Goal: Transaction & Acquisition: Purchase product/service

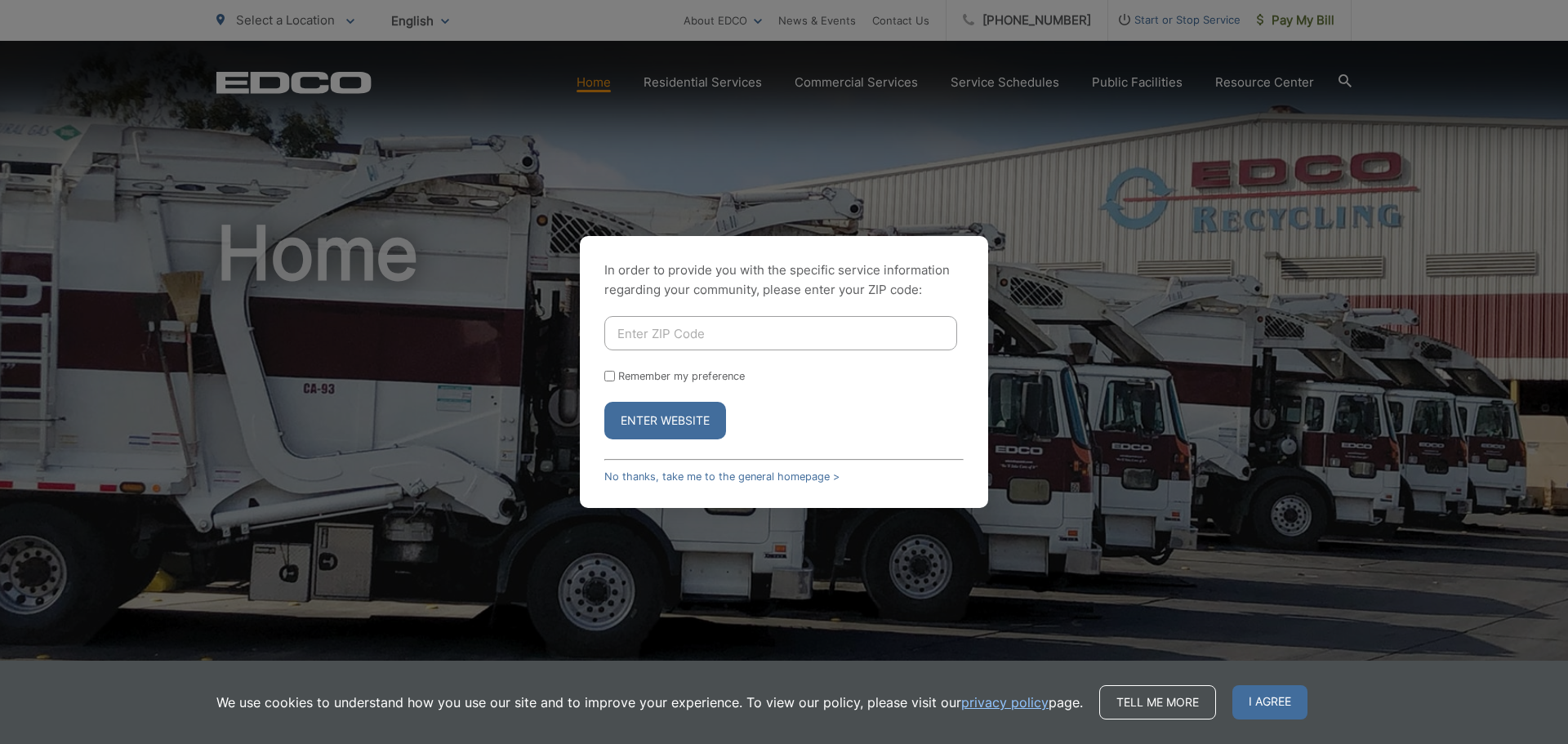
click at [685, 335] on input "Enter ZIP Code" at bounding box center [781, 333] width 353 height 35
type input "92082"
click at [607, 378] on input "Remember my preference" at bounding box center [610, 375] width 11 height 11
checkbox input "true"
click at [642, 421] on button "Enter Website" at bounding box center [665, 421] width 122 height 38
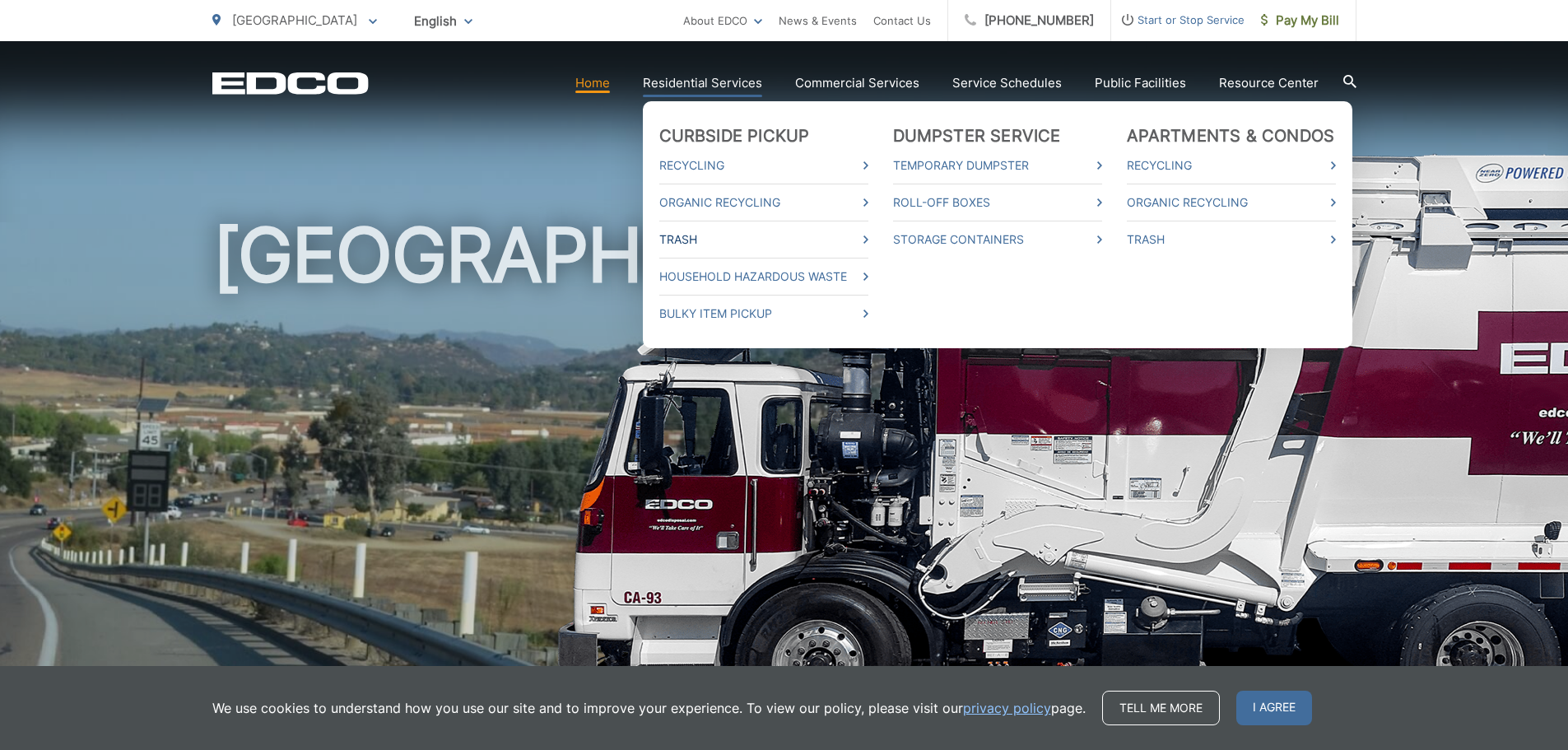
click at [705, 241] on link "Trash" at bounding box center [764, 240] width 209 height 20
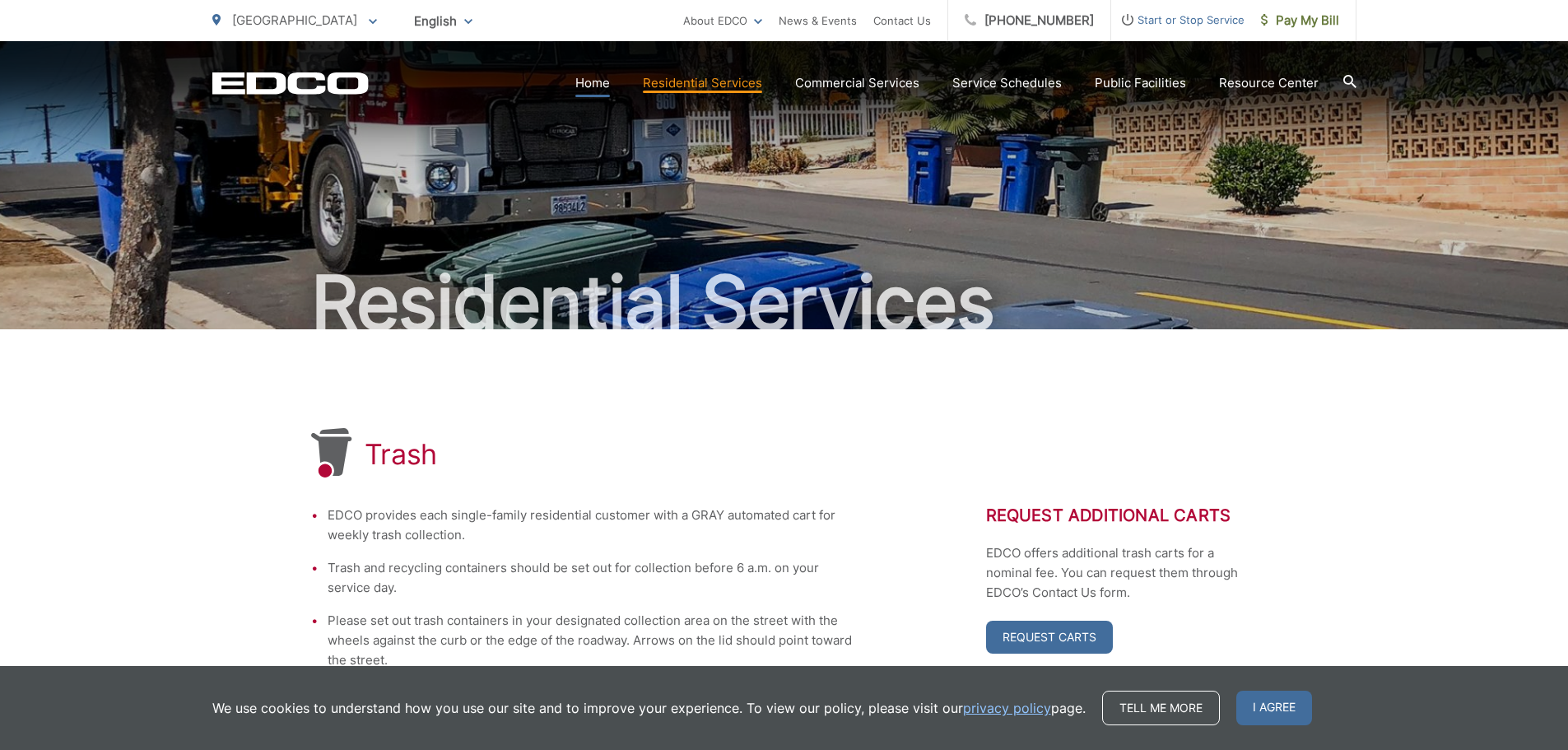
click at [605, 90] on link "Home" at bounding box center [592, 84] width 35 height 20
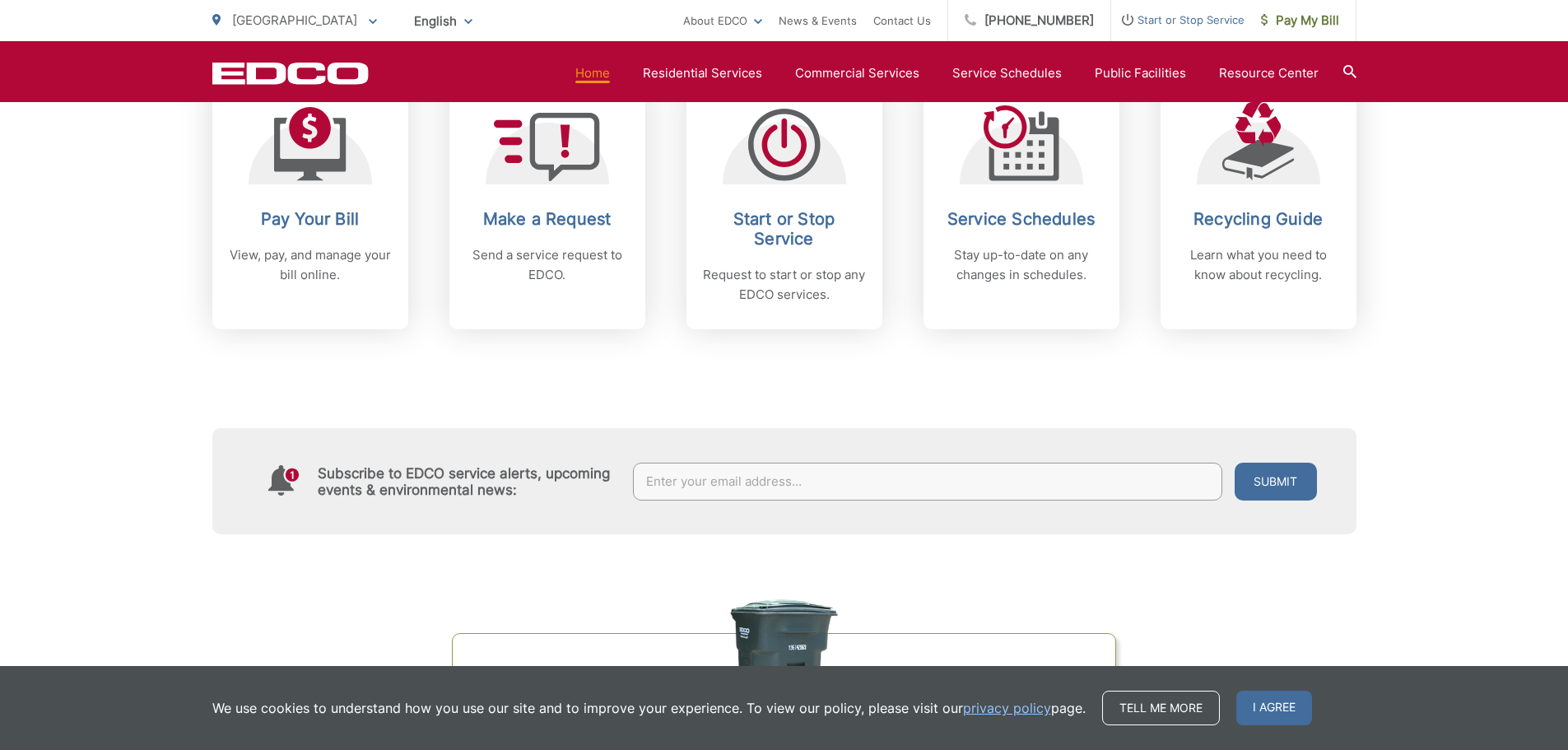
scroll to position [741, 0]
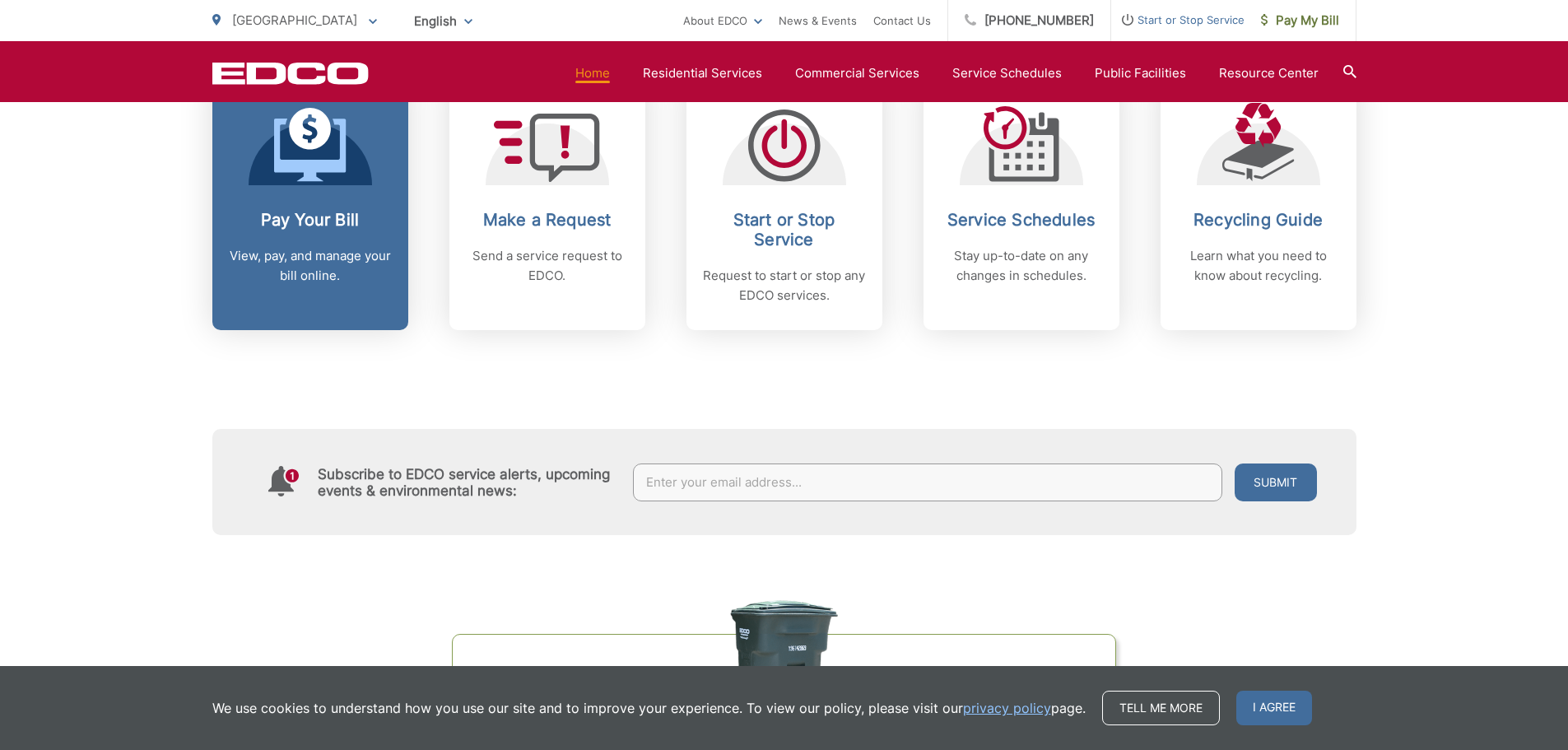
click at [321, 226] on h2 "Pay Your Bill" at bounding box center [311, 220] width 163 height 20
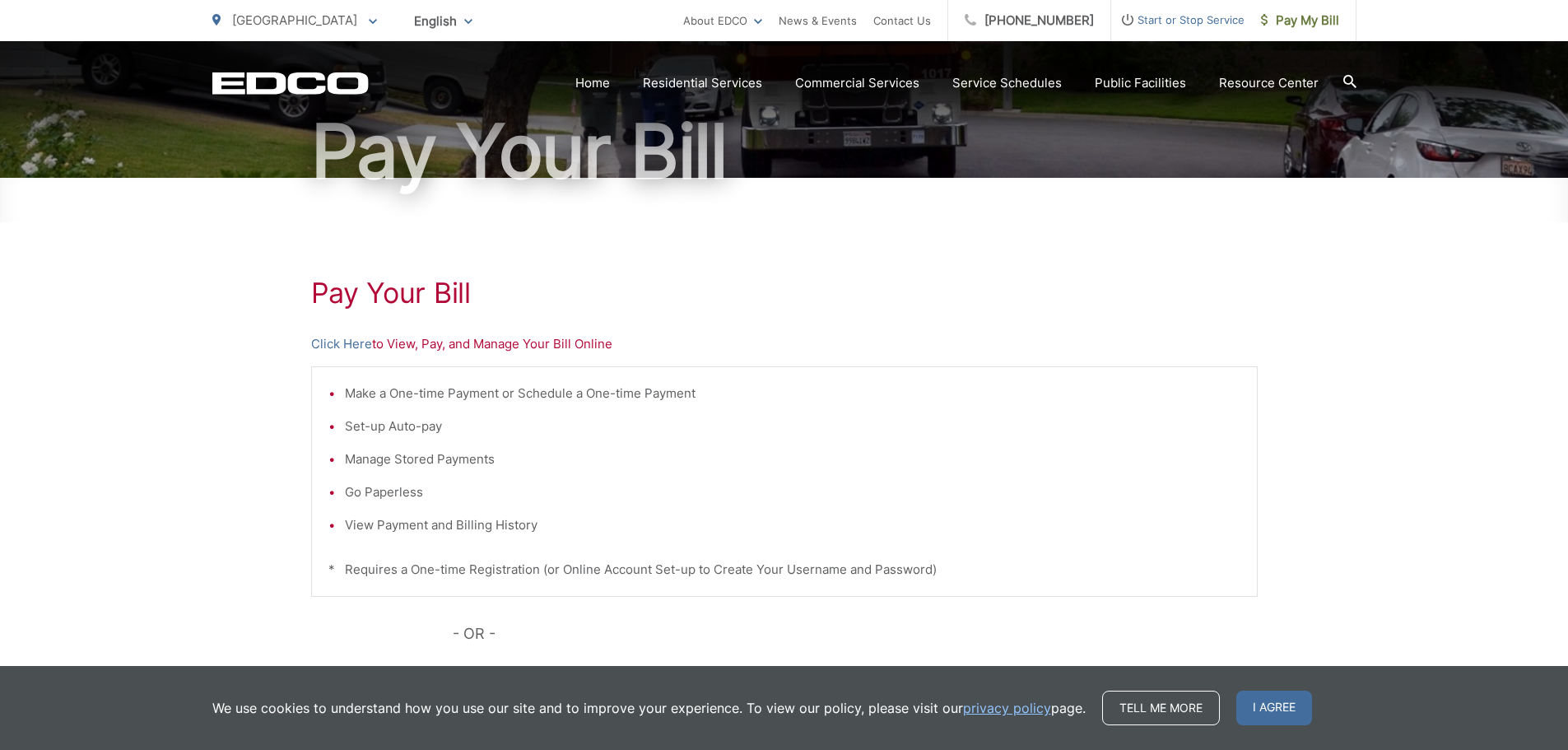
scroll to position [164, 0]
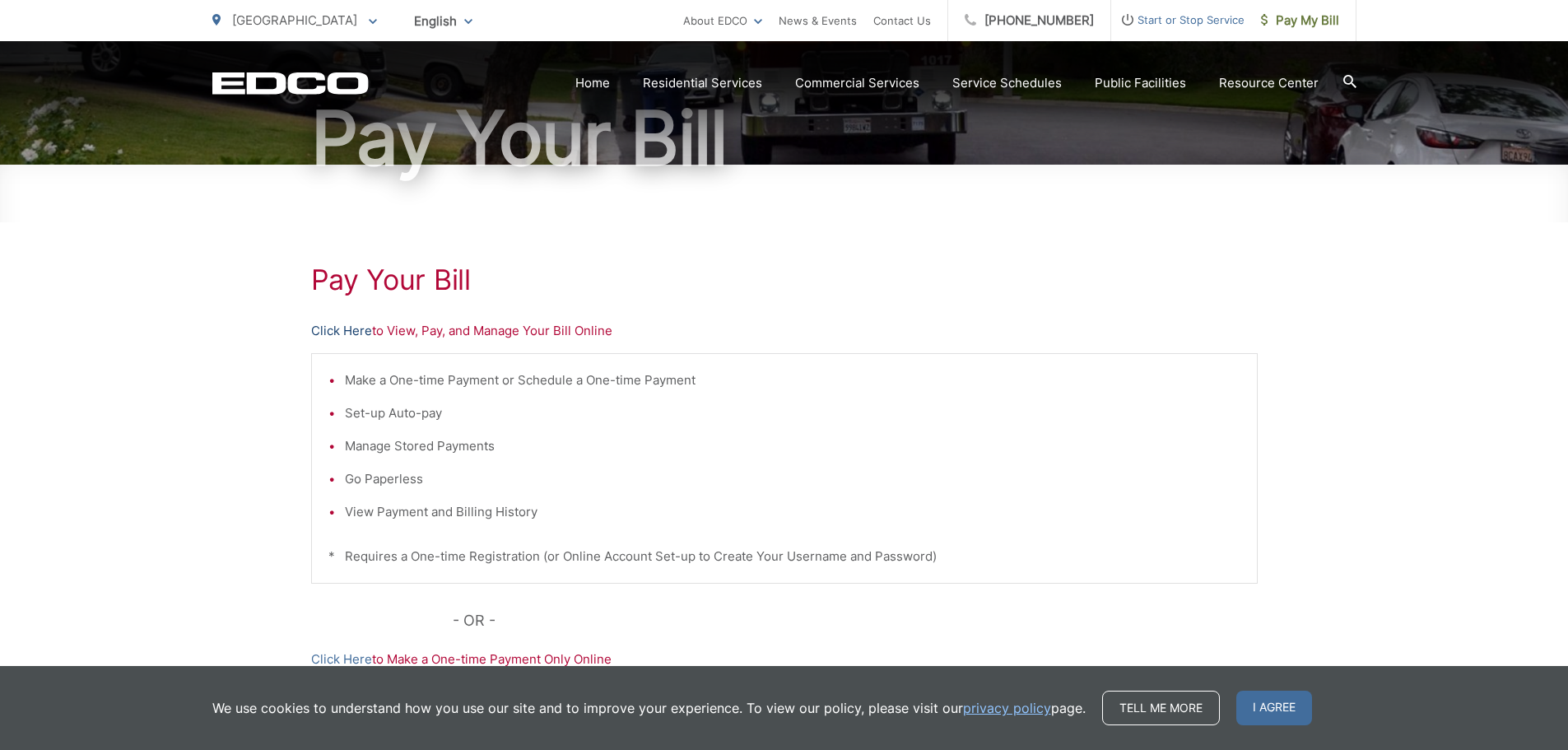
click at [347, 334] on link "Click Here" at bounding box center [340, 331] width 61 height 20
click at [344, 330] on link "Click Here" at bounding box center [340, 331] width 61 height 20
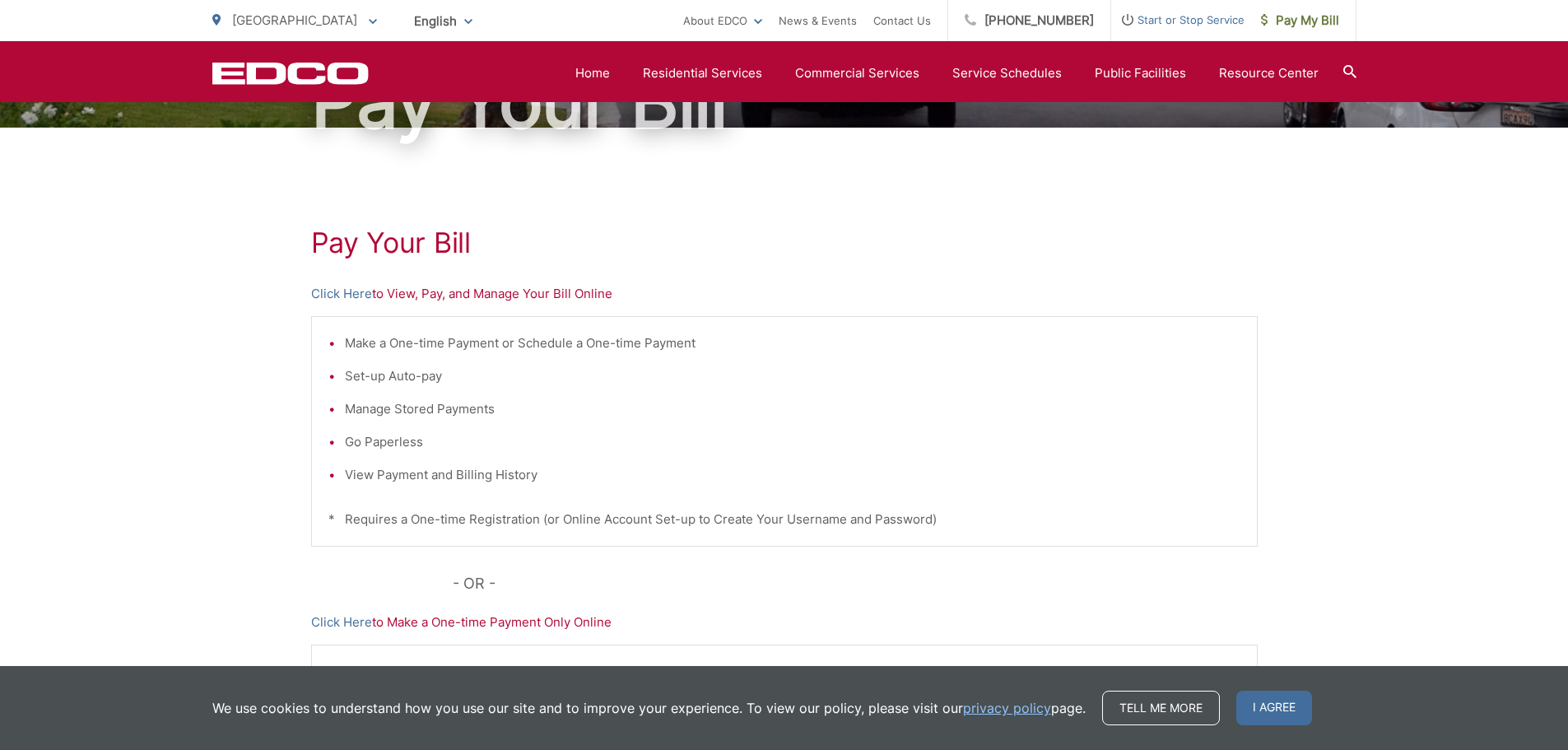
scroll to position [173, 0]
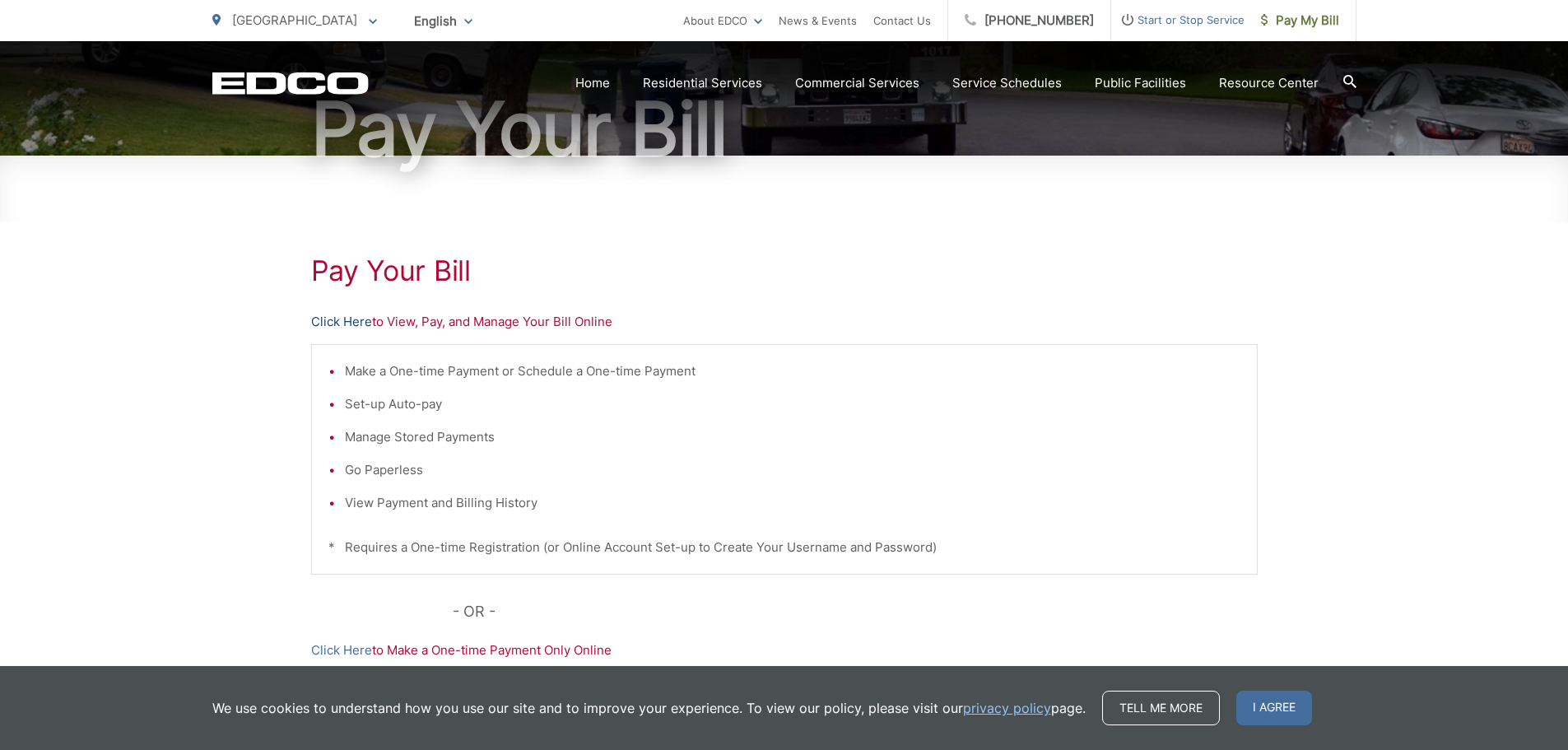
click at [344, 321] on link "Click Here" at bounding box center [340, 322] width 61 height 20
click at [331, 322] on link "Click Here" at bounding box center [340, 322] width 61 height 20
